Goal: Transaction & Acquisition: Subscribe to service/newsletter

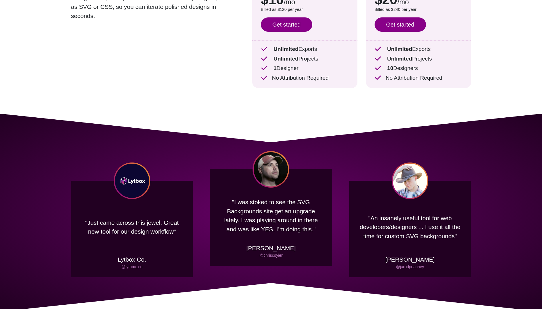
scroll to position [57, 0]
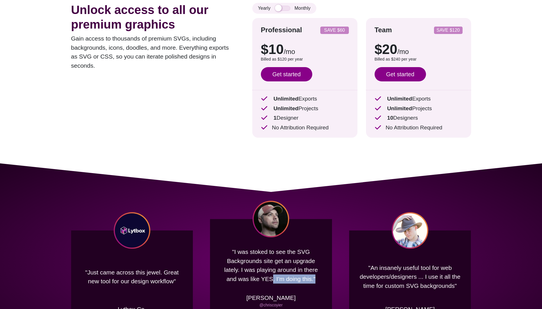
drag, startPoint x: 272, startPoint y: 279, endPoint x: 318, endPoint y: 279, distance: 45.2
click at [318, 279] on p ""I was stoked to see the SVG Backgrounds site get an upgrade lately. I was play…" at bounding box center [271, 265] width 105 height 45
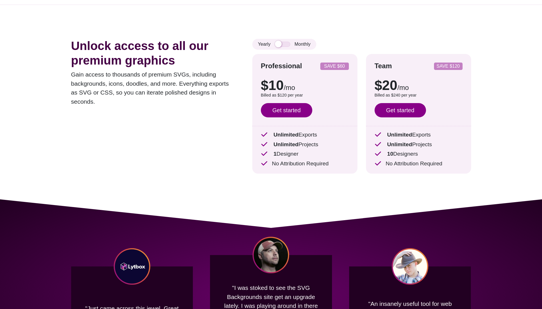
scroll to position [0, 0]
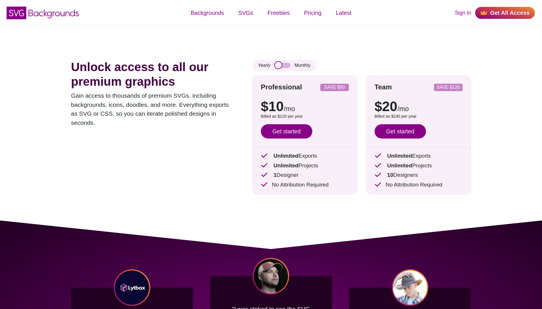
click at [278, 68] on input "checkbox" at bounding box center [282, 65] width 15 height 5
checkbox input "false"
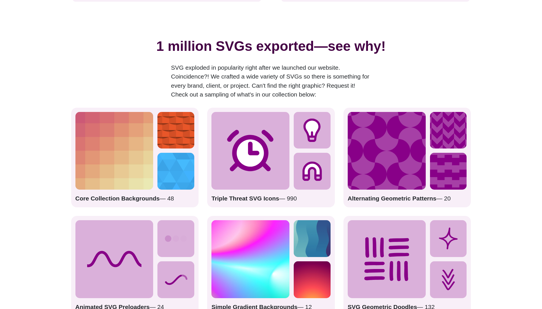
scroll to position [743, 0]
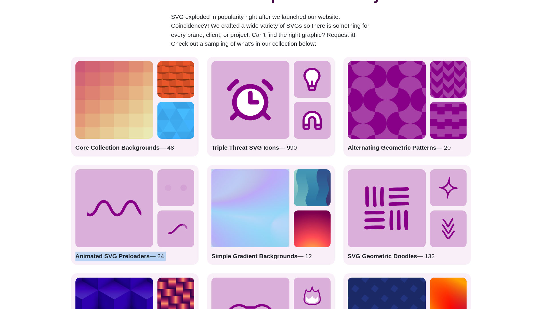
drag, startPoint x: 117, startPoint y: 227, endPoint x: 293, endPoint y: 239, distance: 176.2
click at [293, 239] on div "Core Collection Backgrounds — 48 Triple Threat SVG Icons — 990 Alternating Geom…" at bounding box center [271, 215] width 400 height 317
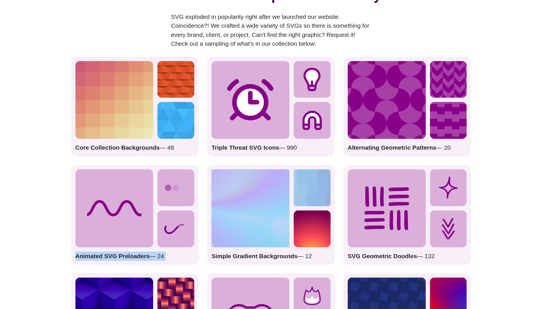
click at [293, 239] on div "Simple Gradient Backgrounds — 12" at bounding box center [271, 215] width 128 height 100
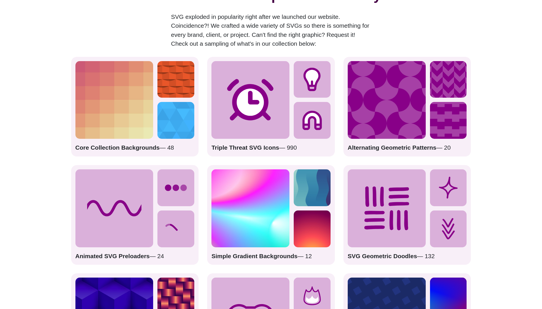
click at [278, 253] on strong "Simple Gradient Backgrounds" at bounding box center [254, 256] width 86 height 7
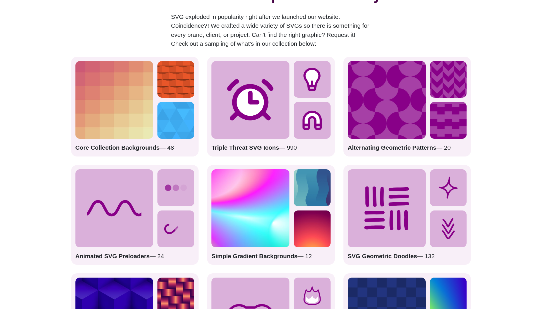
drag, startPoint x: 310, startPoint y: 257, endPoint x: 300, endPoint y: 257, distance: 10.3
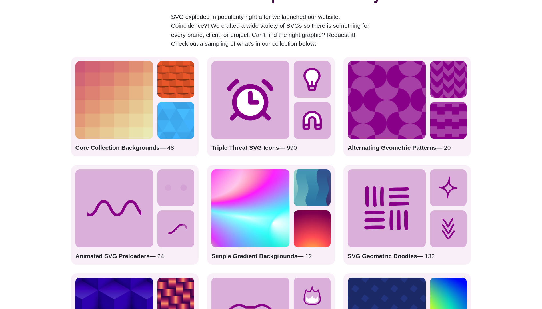
click at [300, 257] on p "Simple Gradient Backgrounds — 12" at bounding box center [270, 256] width 119 height 9
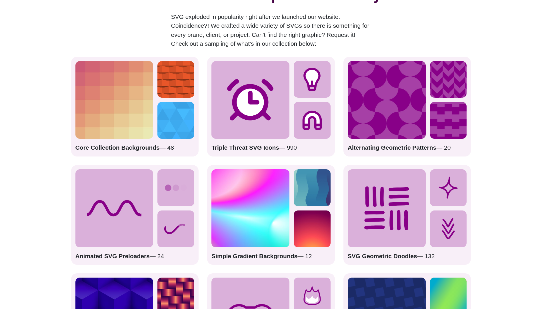
click at [300, 257] on p "Simple Gradient Backgrounds — 12" at bounding box center [270, 256] width 119 height 9
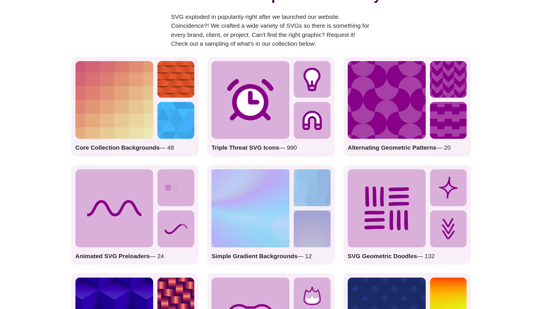
drag, startPoint x: 331, startPoint y: 244, endPoint x: 215, endPoint y: 233, distance: 115.7
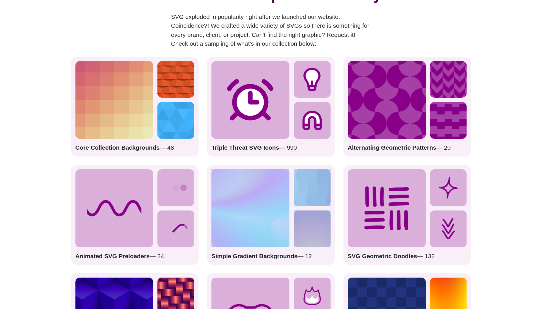
click at [216, 233] on div "Simple Gradient Backgrounds — 12" at bounding box center [271, 215] width 128 height 100
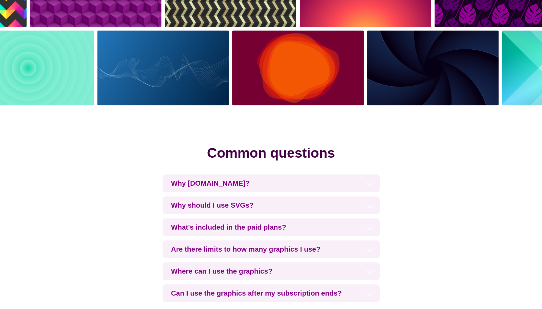
scroll to position [1257, 0]
